Goal: Information Seeking & Learning: Learn about a topic

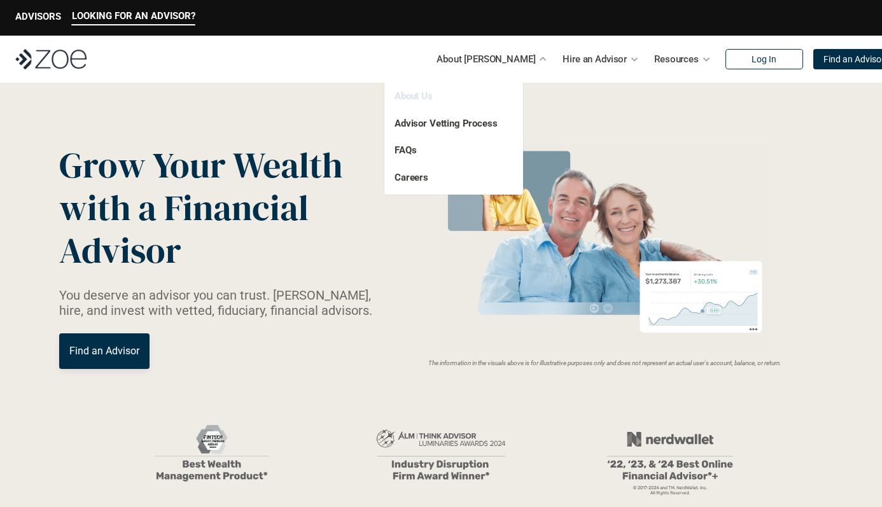
click at [418, 95] on link "About Us" at bounding box center [414, 95] width 38 height 11
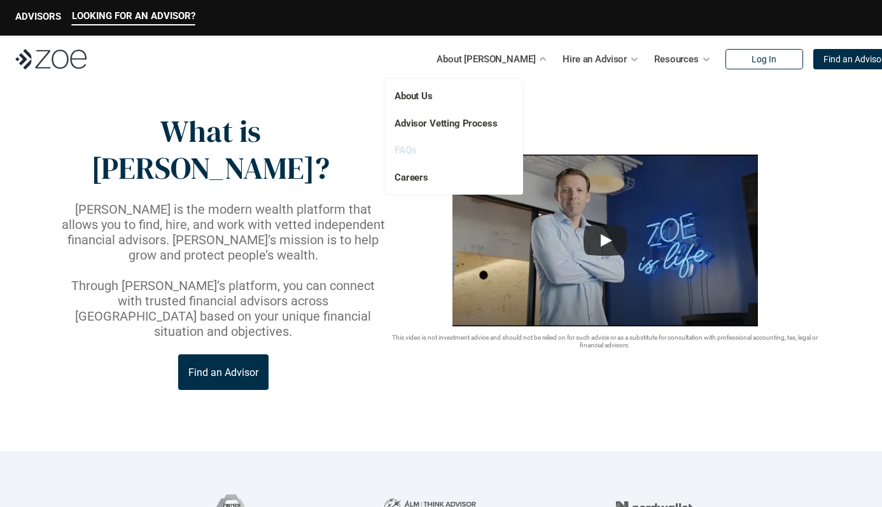
click at [406, 155] on link "FAQs" at bounding box center [406, 149] width 22 height 11
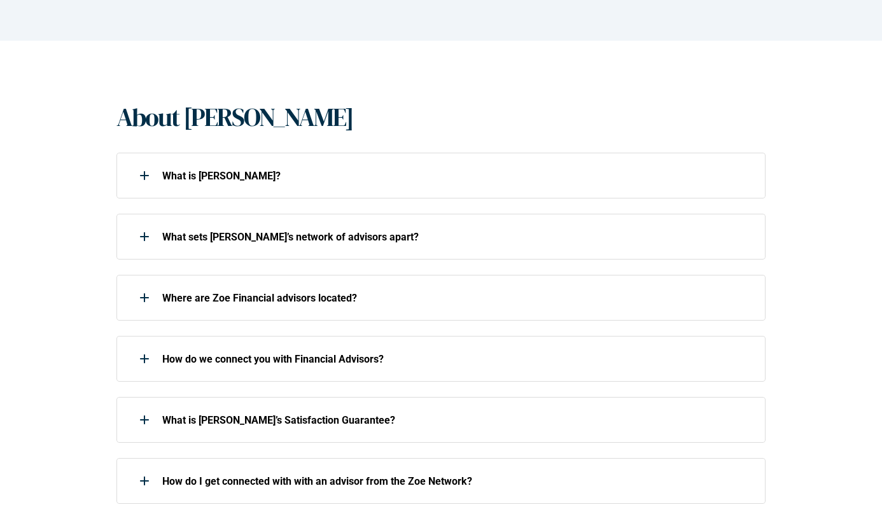
scroll to position [218, 0]
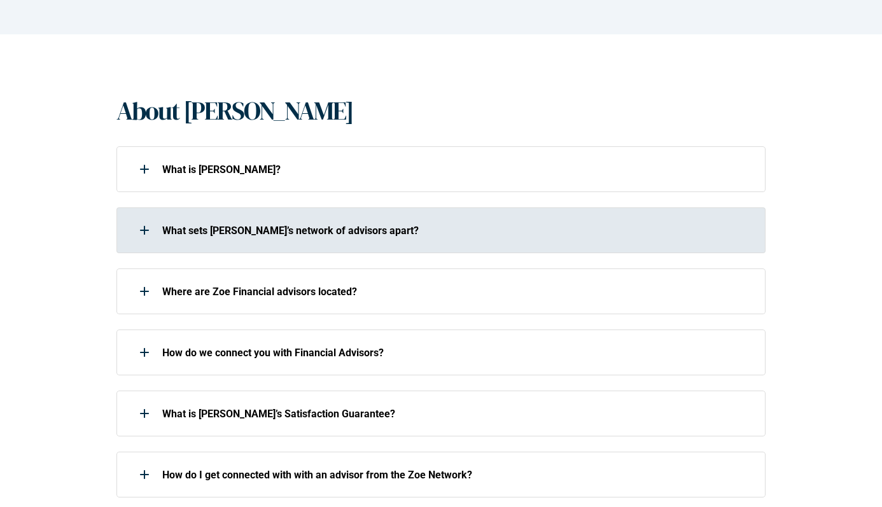
click at [177, 219] on div "What sets [PERSON_NAME]’s network of advisors apart?" at bounding box center [432, 230] width 633 height 25
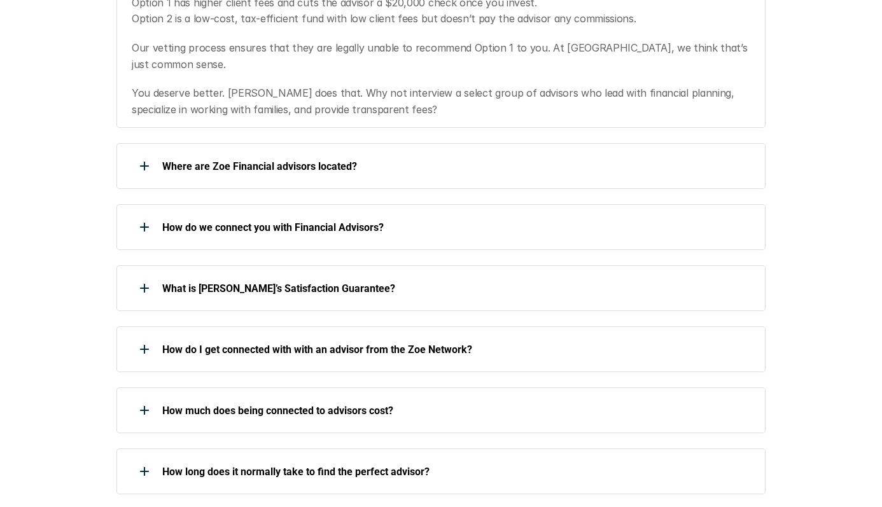
scroll to position [626, 0]
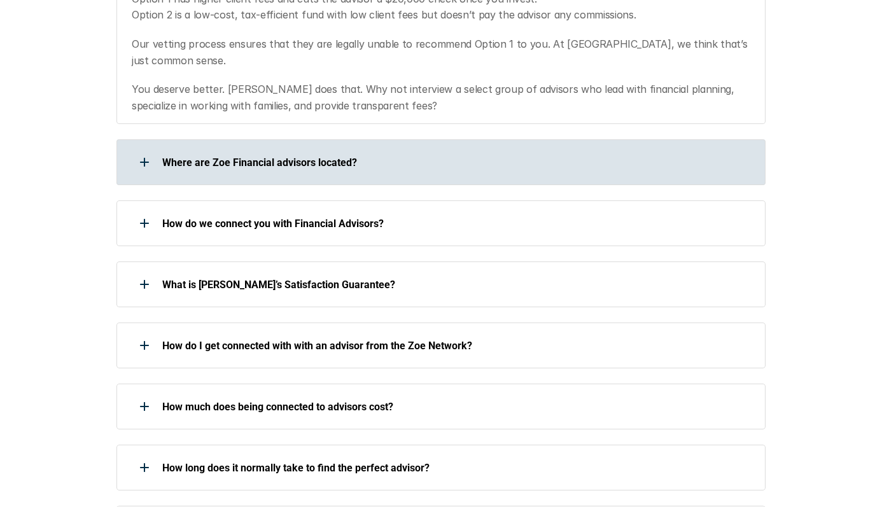
click at [216, 150] on div "Where are Zoe Financial advisors located?" at bounding box center [432, 162] width 633 height 25
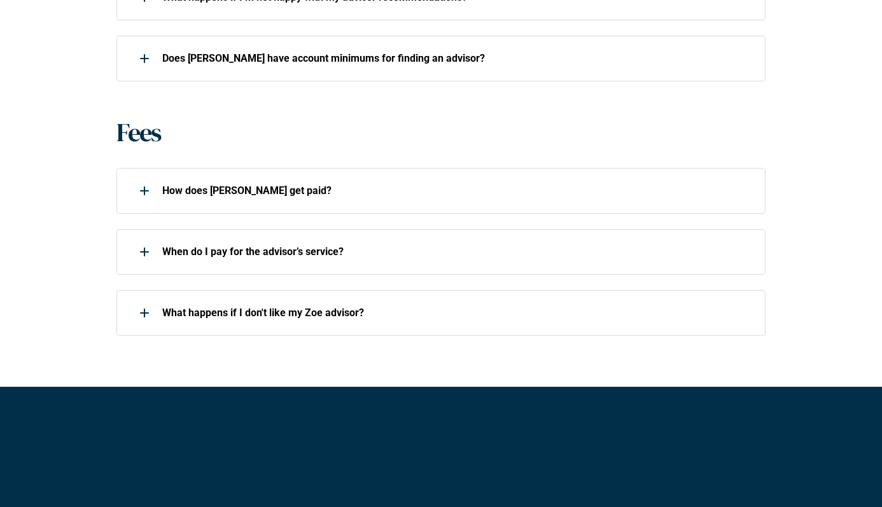
scroll to position [1198, 0]
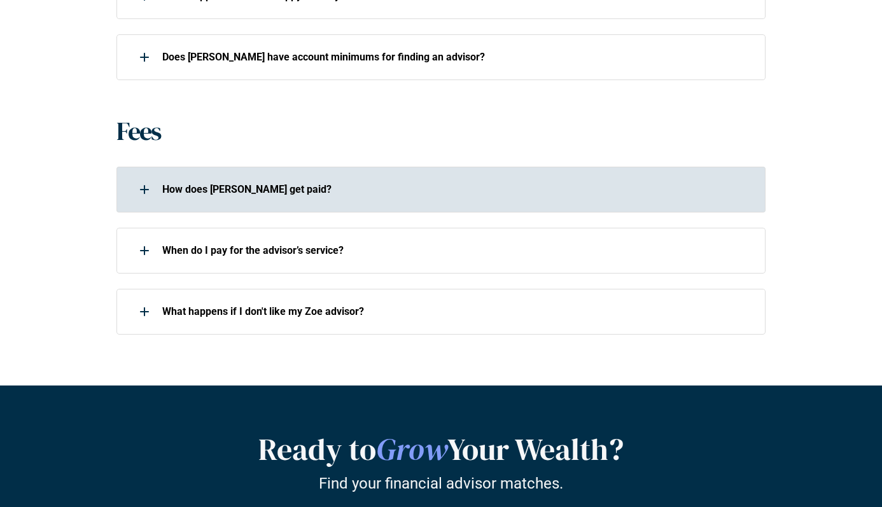
click at [234, 183] on p "How does [PERSON_NAME] get paid?" at bounding box center [455, 189] width 587 height 12
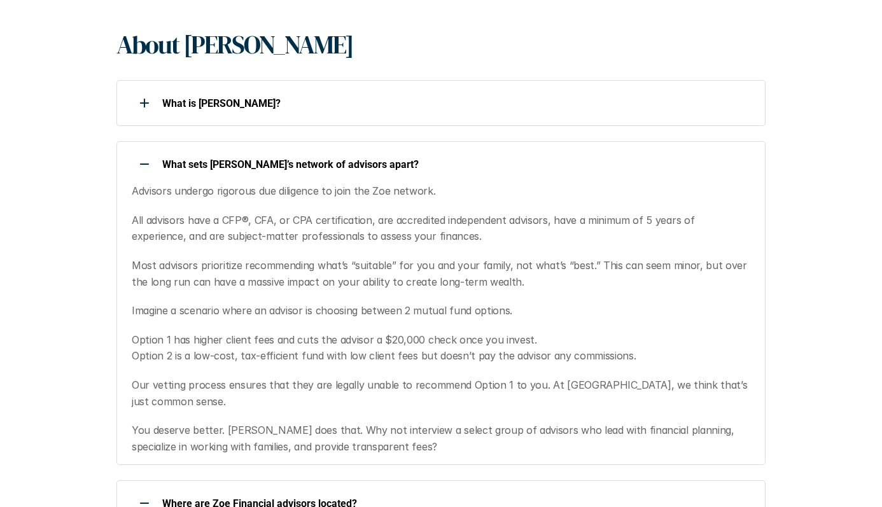
scroll to position [242, 0]
